Goal: Ask a question

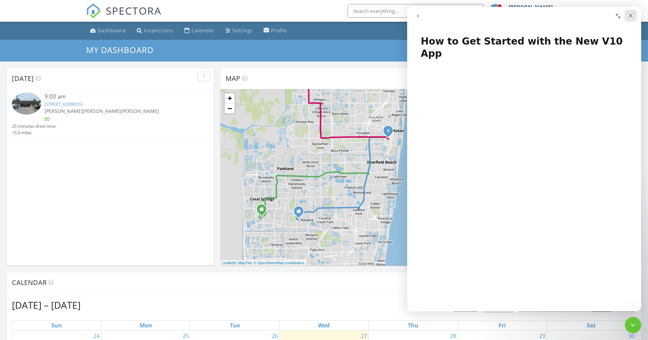
click at [629, 15] on icon "Close" at bounding box center [630, 15] width 5 height 5
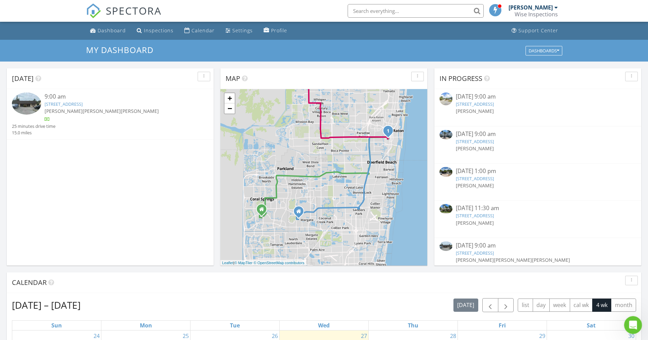
click at [632, 320] on icon "Open Intercom Messenger" at bounding box center [631, 324] width 11 height 11
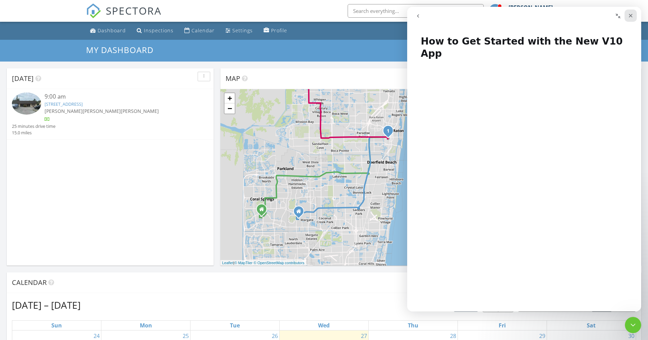
click at [629, 14] on icon "Close" at bounding box center [631, 16] width 4 height 4
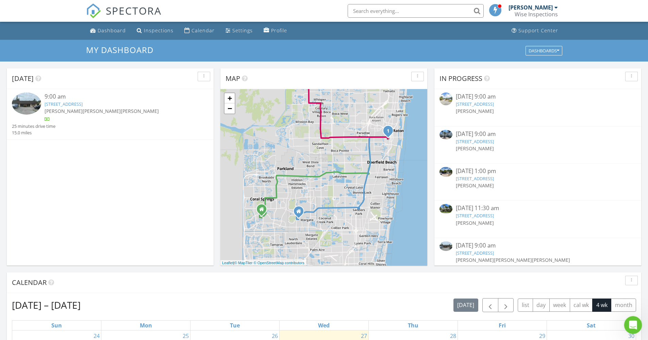
click at [632, 329] on div "Open Intercom Messenger" at bounding box center [631, 324] width 22 height 22
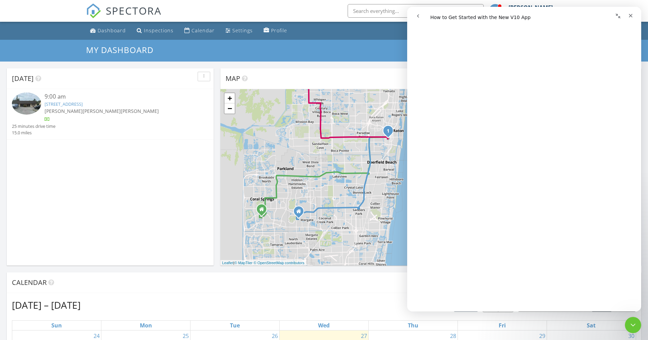
scroll to position [2219, 0]
click at [540, 286] on span "😃" at bounding box center [541, 295] width 13 height 18
click at [532, 311] on link "Open in help center" at bounding box center [524, 313] width 54 height 5
drag, startPoint x: 420, startPoint y: 19, endPoint x: 827, endPoint y: 25, distance: 406.9
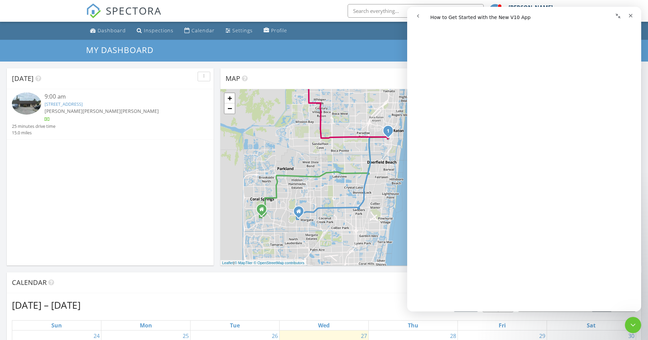
click at [420, 19] on button "go back" at bounding box center [417, 16] width 13 height 13
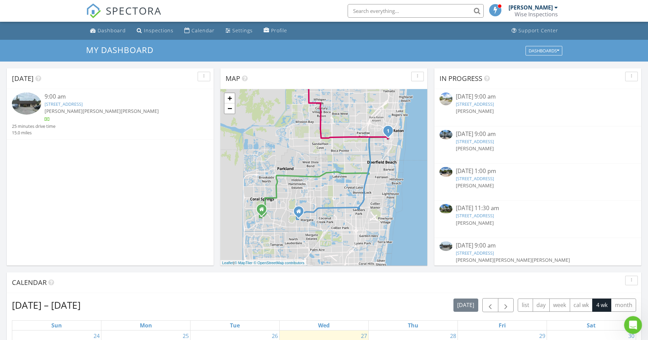
click at [632, 318] on div "Open Intercom Messenger" at bounding box center [631, 324] width 22 height 22
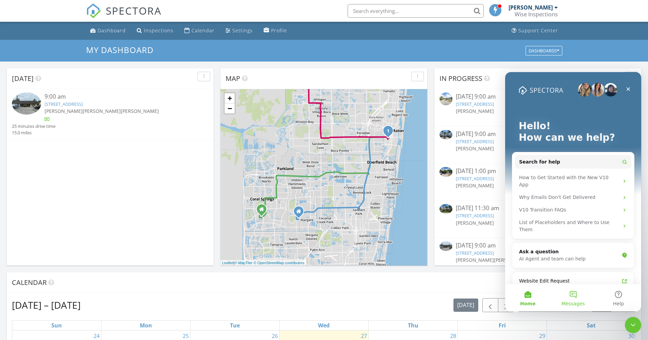
click at [579, 296] on button "Messages" at bounding box center [572, 297] width 45 height 27
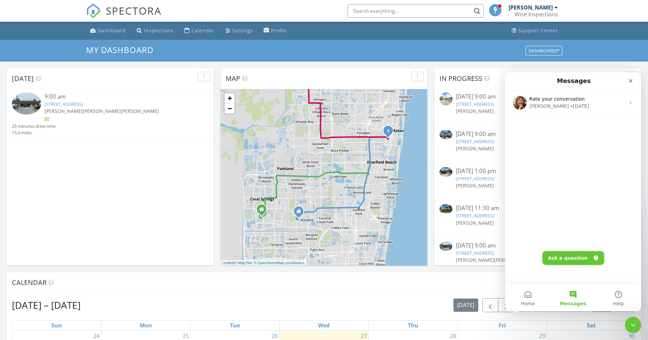
click at [574, 257] on button "Ask a question" at bounding box center [573, 258] width 62 height 14
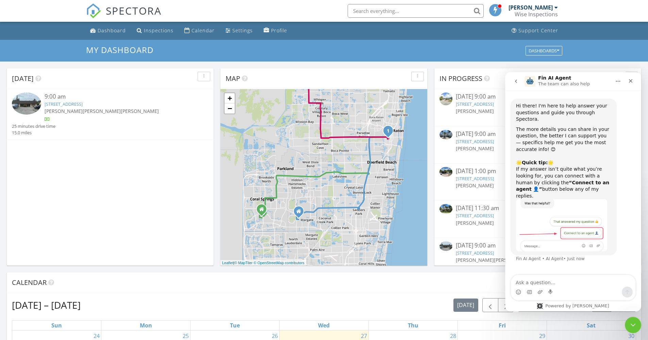
click at [544, 278] on textarea "Ask a question…" at bounding box center [573, 281] width 124 height 12
click at [578, 274] on textarea "I was added to an inspection on ISN but I'm not seeing it on your spectora app?" at bounding box center [573, 277] width 124 height 18
click at [573, 283] on textarea "I was added to an inspection this afternoon on ISN but I'm not seeing it on you…" at bounding box center [573, 277] width 124 height 18
type textarea "I was added to an inspection this afternoon on ISN but I'm not seeing it on my …"
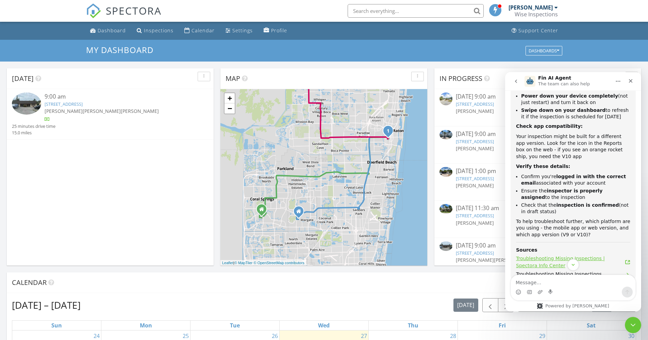
scroll to position [276, 0]
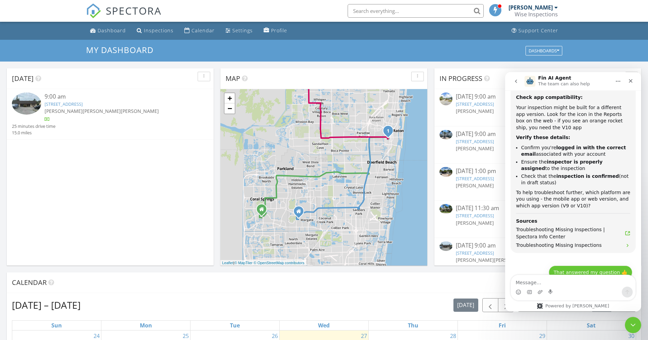
click at [597, 265] on button "That answered my question 👍" at bounding box center [590, 272] width 84 height 14
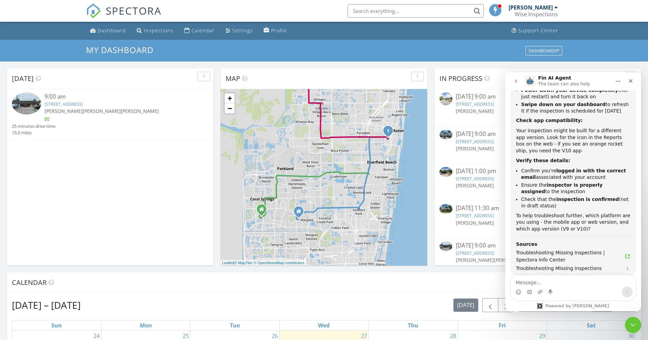
scroll to position [357, 0]
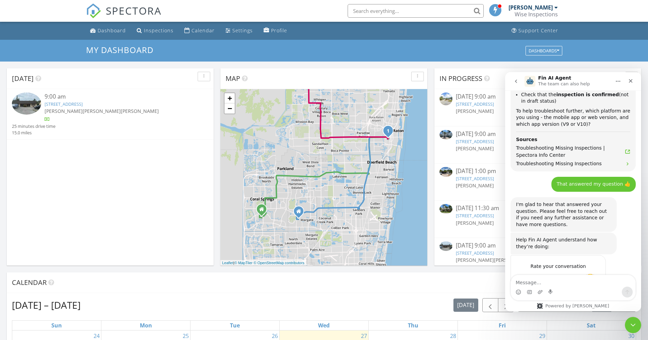
click at [587, 274] on span "Amazing" at bounding box center [590, 280] width 12 height 12
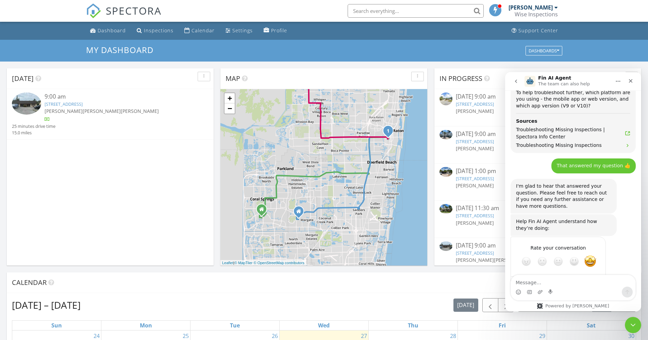
click at [592, 279] on div "Submit" at bounding box center [593, 286] width 14 height 14
click at [162, 8] on div "SPECTORA Peter Salazar Wise Inspections Role: Inspector Change Role Dashboard I…" at bounding box center [324, 11] width 476 height 22
click at [156, 10] on span "SPECTORA" at bounding box center [134, 10] width 56 height 14
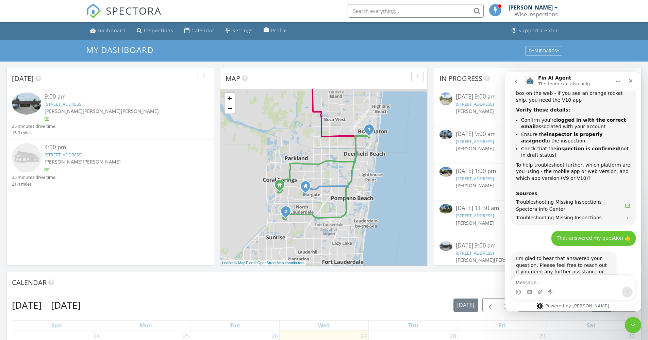
scroll to position [376, 0]
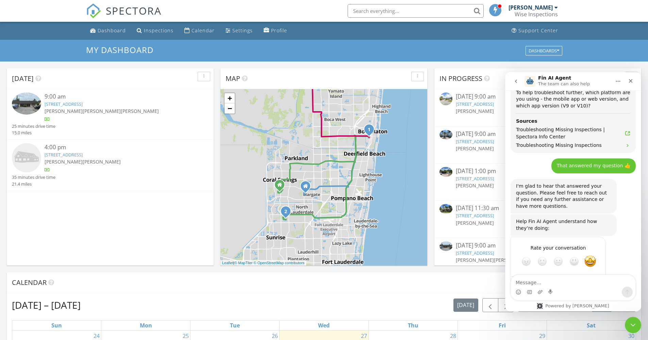
click at [124, 164] on div "Peter Salazar Philip Wise" at bounding box center [119, 161] width 148 height 7
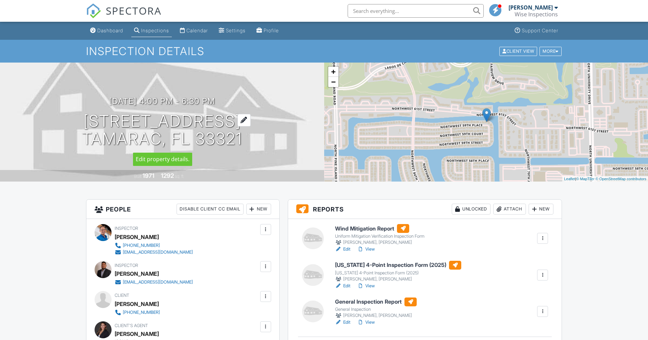
click at [153, 122] on h1 "[STREET_ADDRESS] Tamarac, FL 33321" at bounding box center [162, 130] width 160 height 36
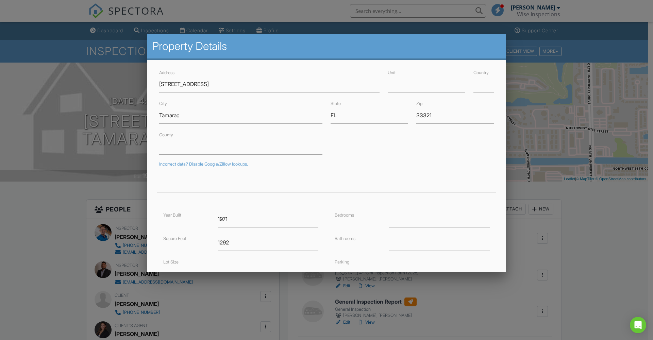
click at [531, 109] on div at bounding box center [326, 178] width 653 height 425
